Goal: Task Accomplishment & Management: Manage account settings

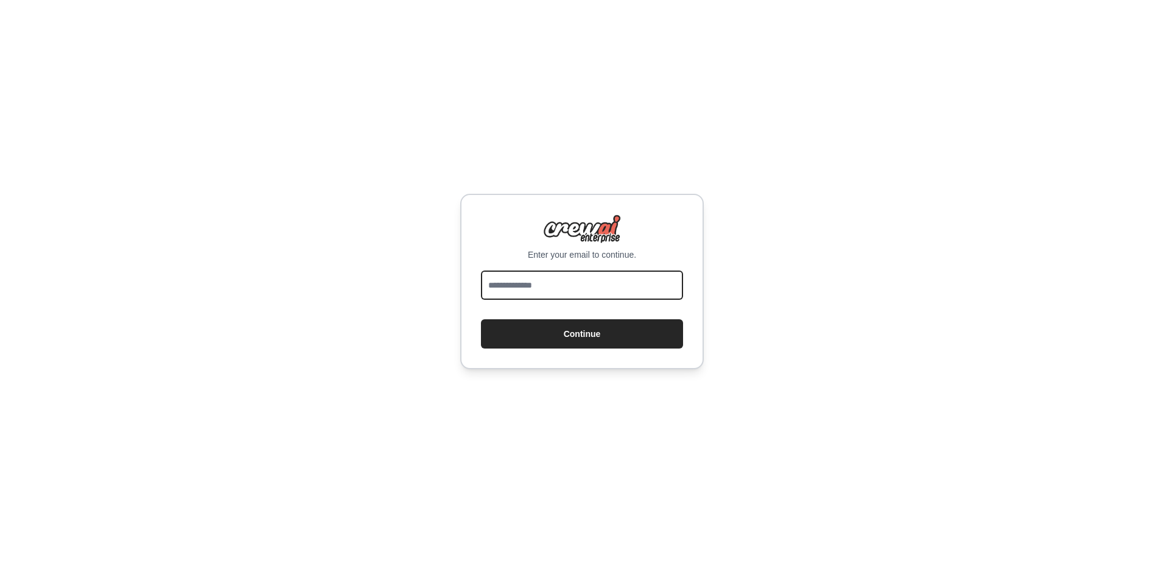
click at [578, 284] on input "email" at bounding box center [582, 284] width 202 height 29
type input "**********"
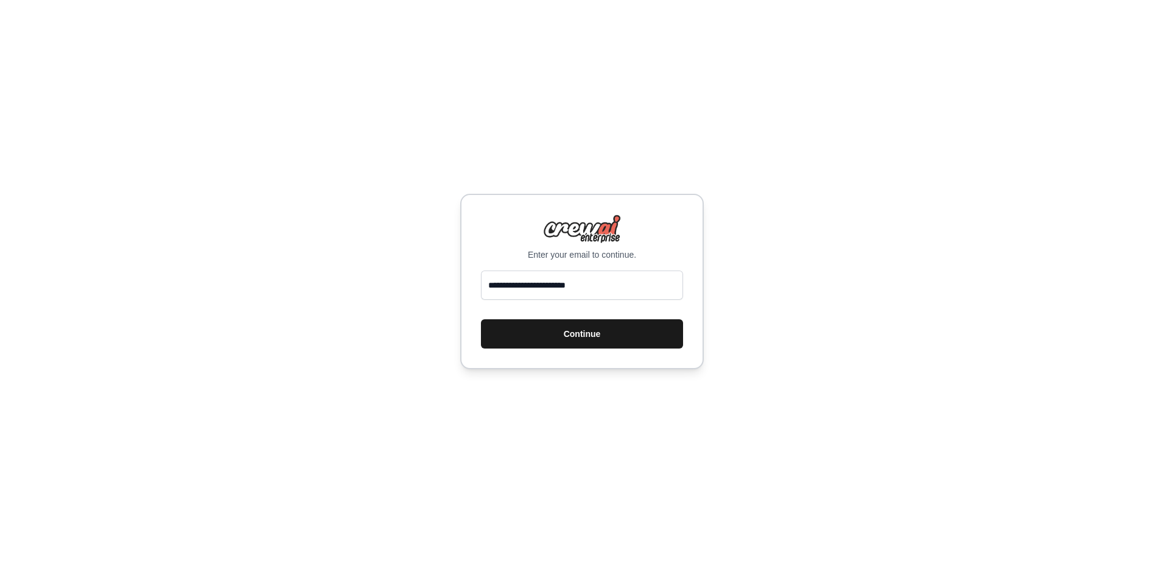
click at [574, 338] on button "Continue" at bounding box center [582, 333] width 202 height 29
